Goal: Use online tool/utility: Utilize a website feature to perform a specific function

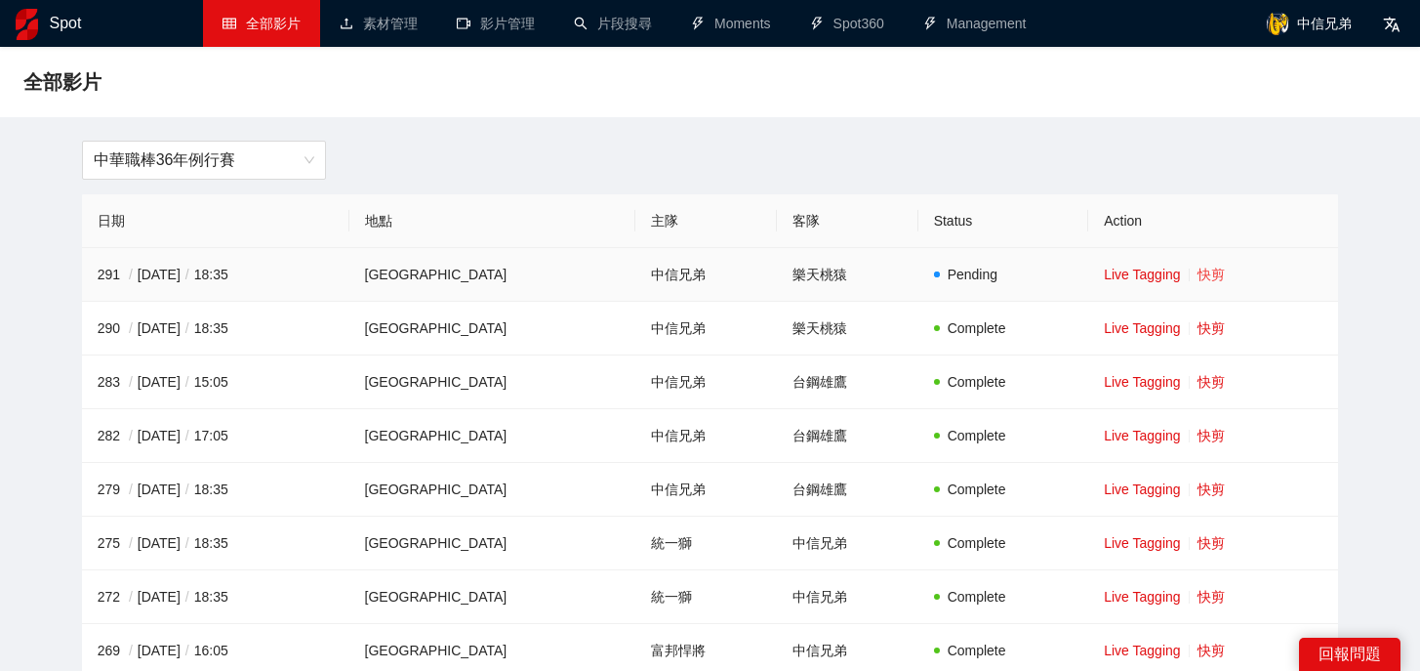
click at [1198, 275] on link "快剪" at bounding box center [1211, 274] width 27 height 16
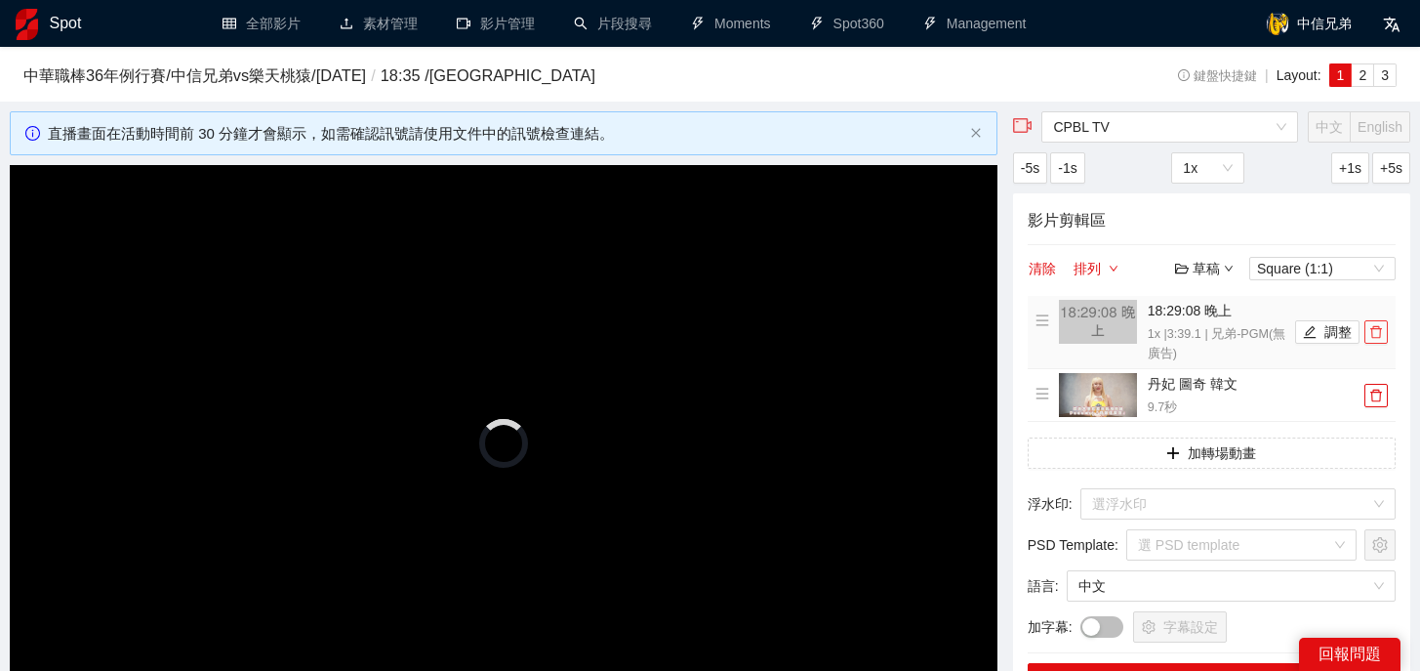
click at [1381, 334] on icon "delete" at bounding box center [1376, 332] width 14 height 14
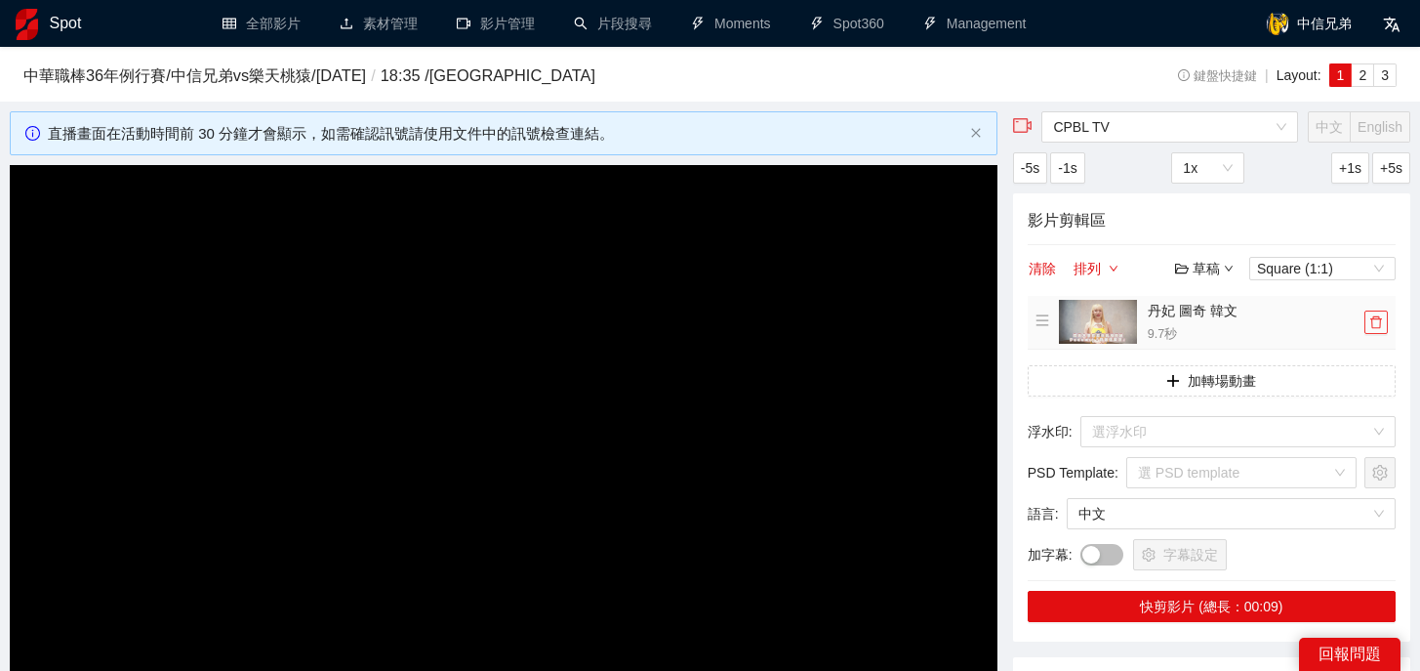
click at [1377, 323] on icon "delete" at bounding box center [1376, 322] width 14 height 14
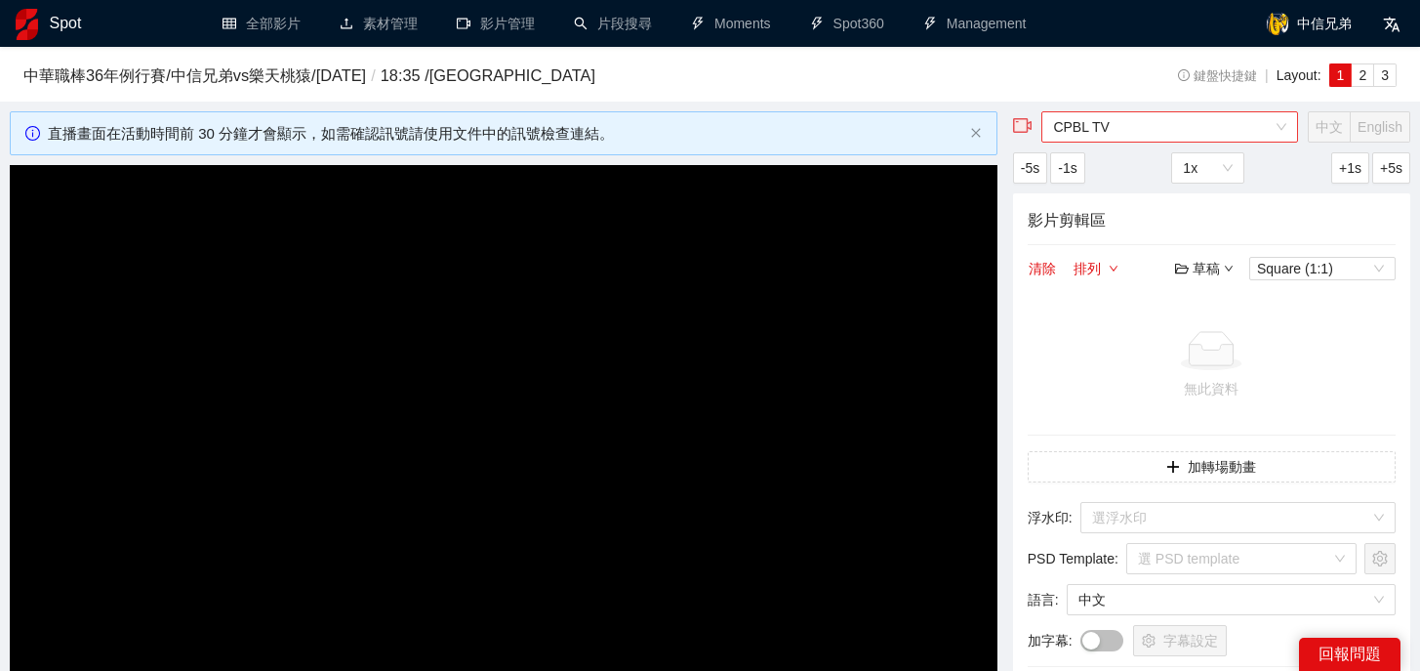
click at [1231, 115] on span "CPBL TV" at bounding box center [1169, 126] width 233 height 29
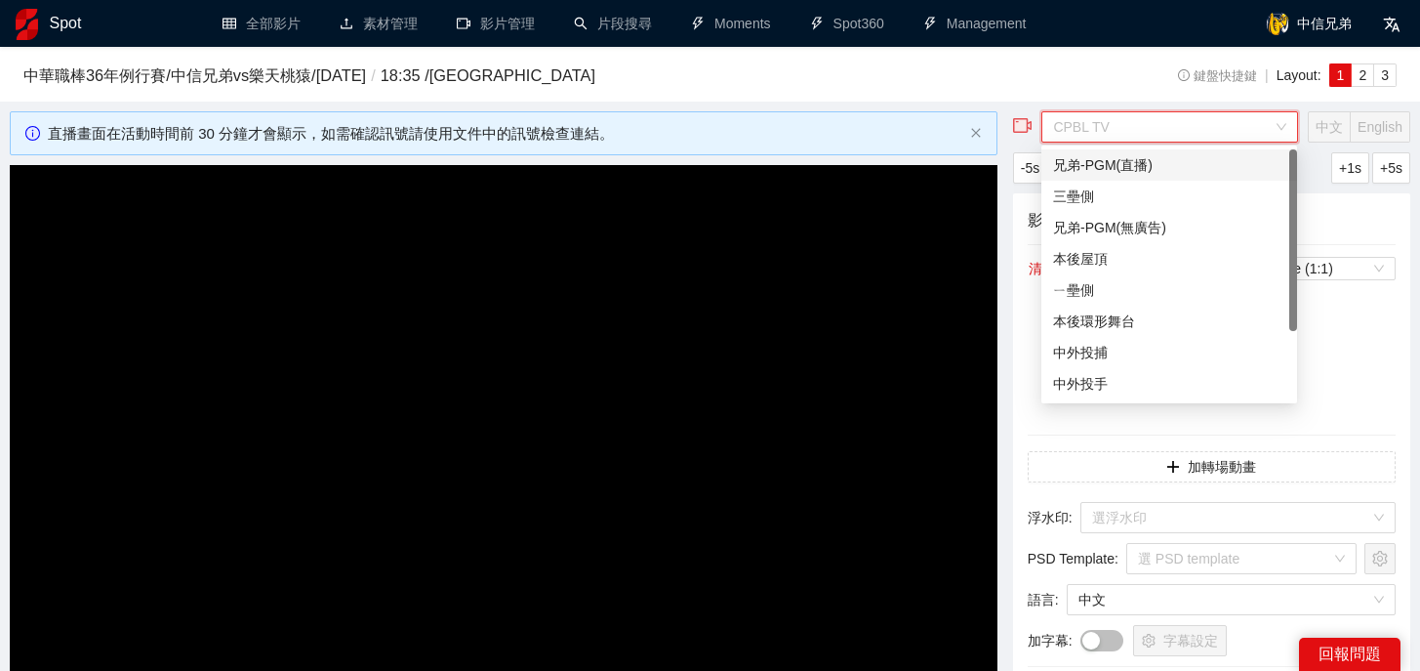
click at [1134, 169] on div "兄弟-PGM(直播)" at bounding box center [1169, 164] width 232 height 21
